Goal: Task Accomplishment & Management: Manage account settings

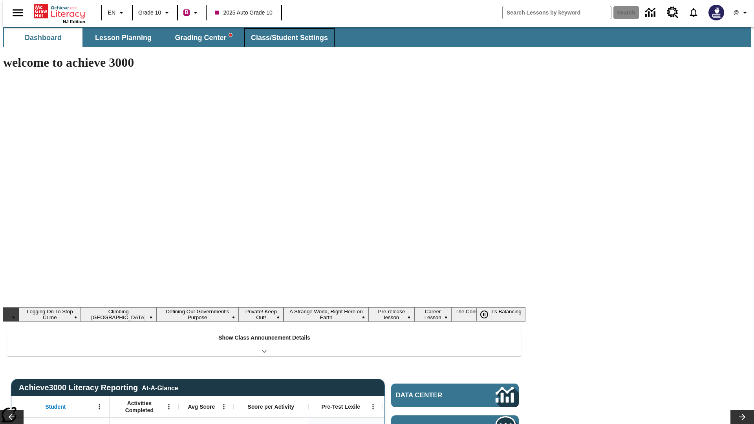
click at [285, 38] on span "Class/Student Settings" at bounding box center [289, 37] width 77 height 9
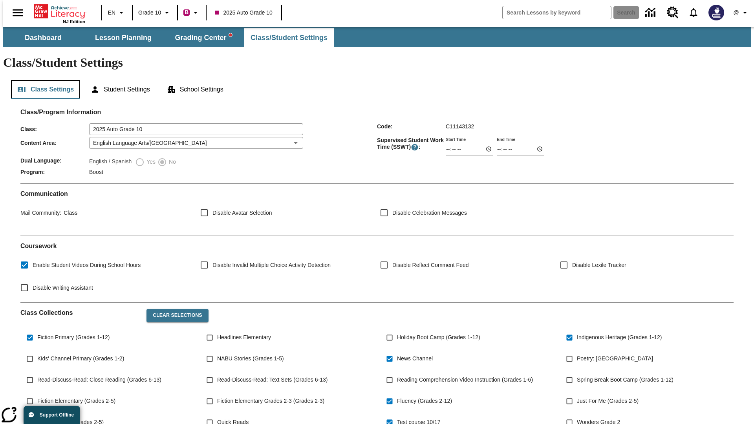
click at [42, 80] on button "Class Settings" at bounding box center [45, 89] width 69 height 19
type input "17:35"
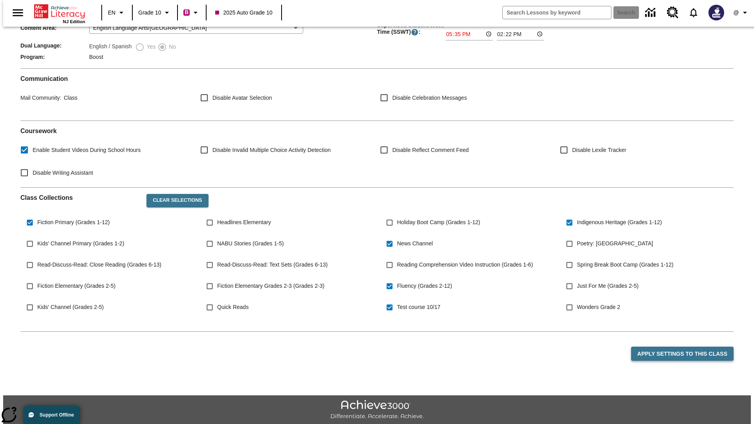
type input "17:35"
click at [687, 347] on button "Apply Settings to this Class" at bounding box center [682, 354] width 102 height 15
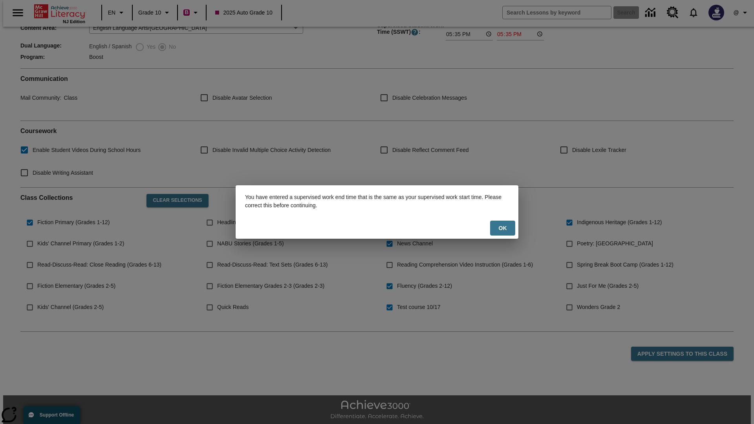
click at [502, 228] on button "Ok" at bounding box center [502, 228] width 25 height 15
type input "23:35"
type input "23:36"
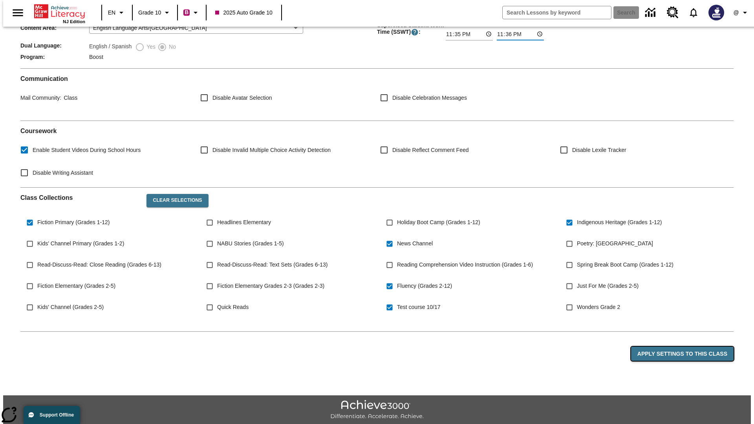
click at [687, 347] on button "Apply Settings to this Class" at bounding box center [682, 354] width 102 height 15
